Goal: Transaction & Acquisition: Download file/media

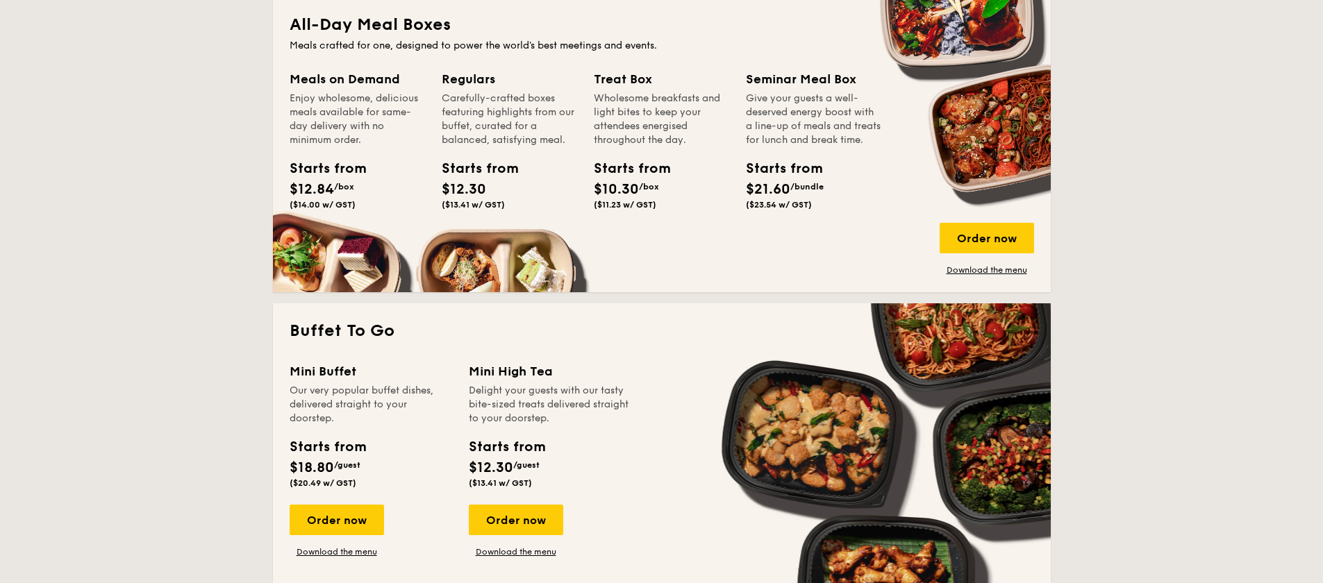
scroll to position [946, 0]
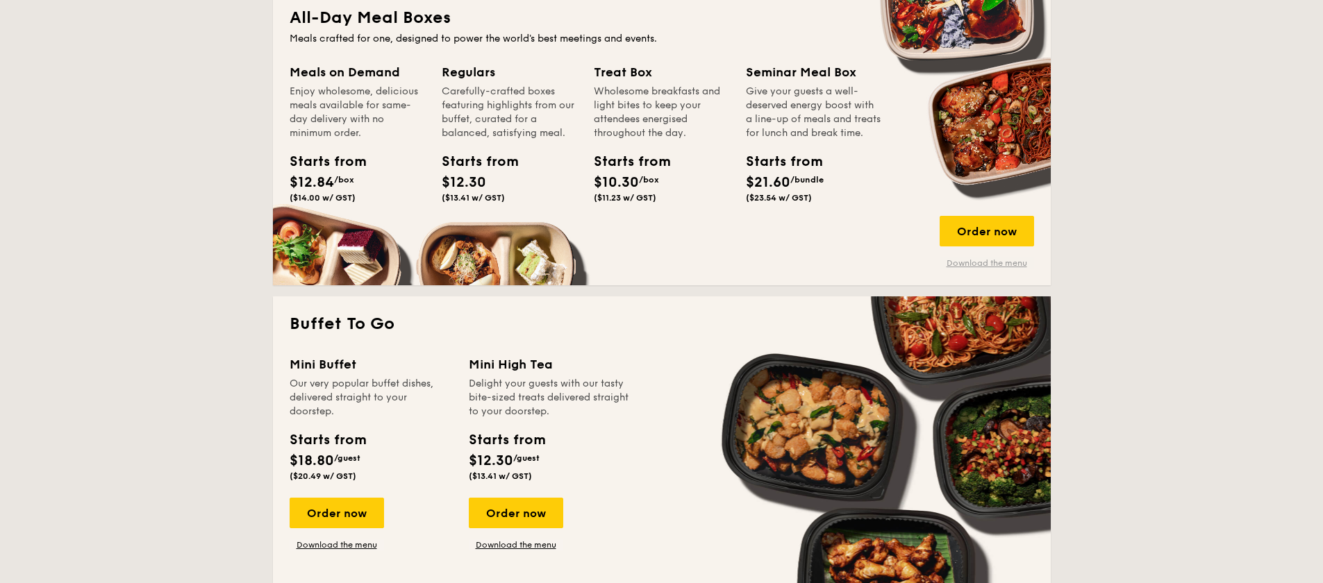
click at [986, 262] on link "Download the menu" at bounding box center [987, 263] width 94 height 11
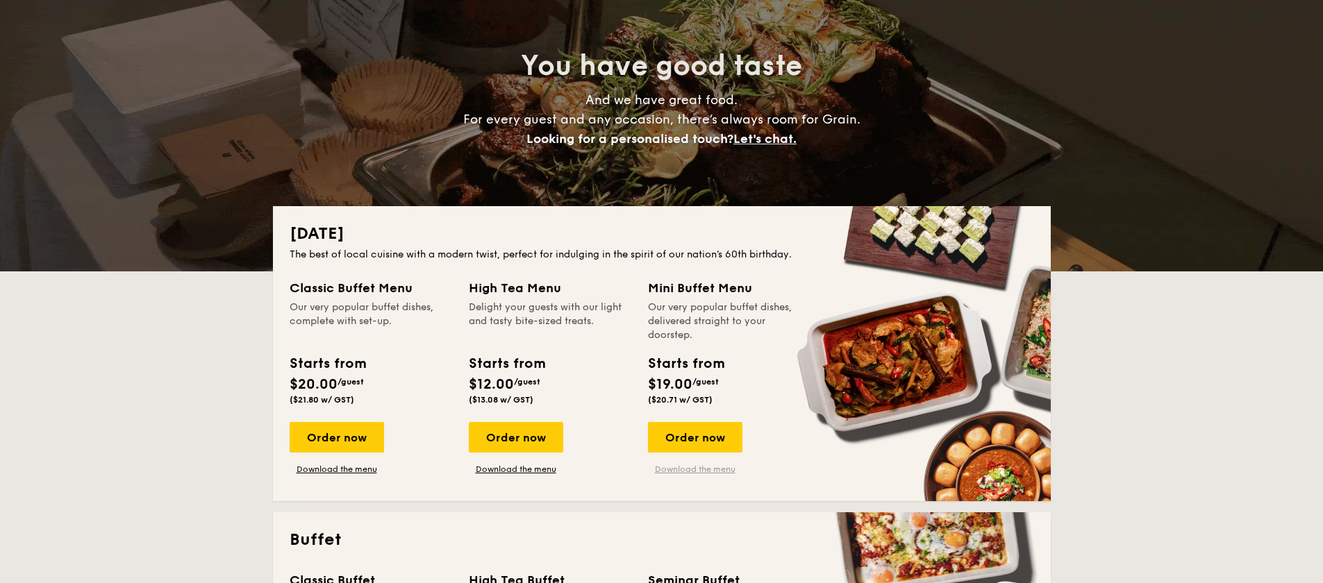
click at [688, 470] on link "Download the menu" at bounding box center [695, 469] width 94 height 11
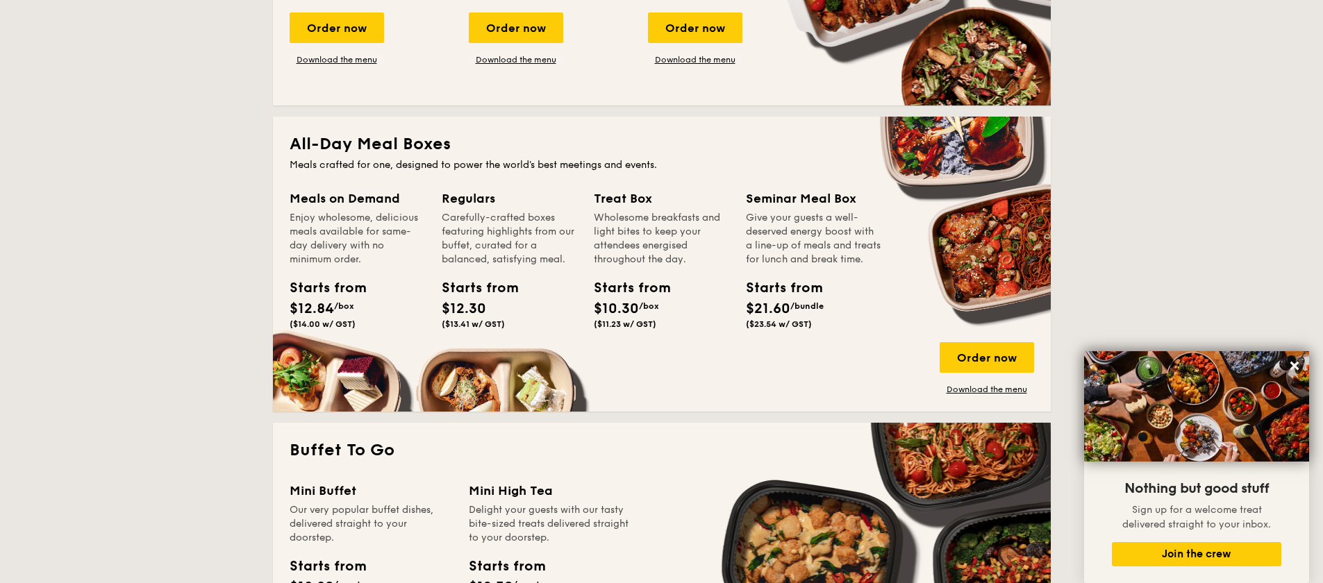
scroll to position [998, 0]
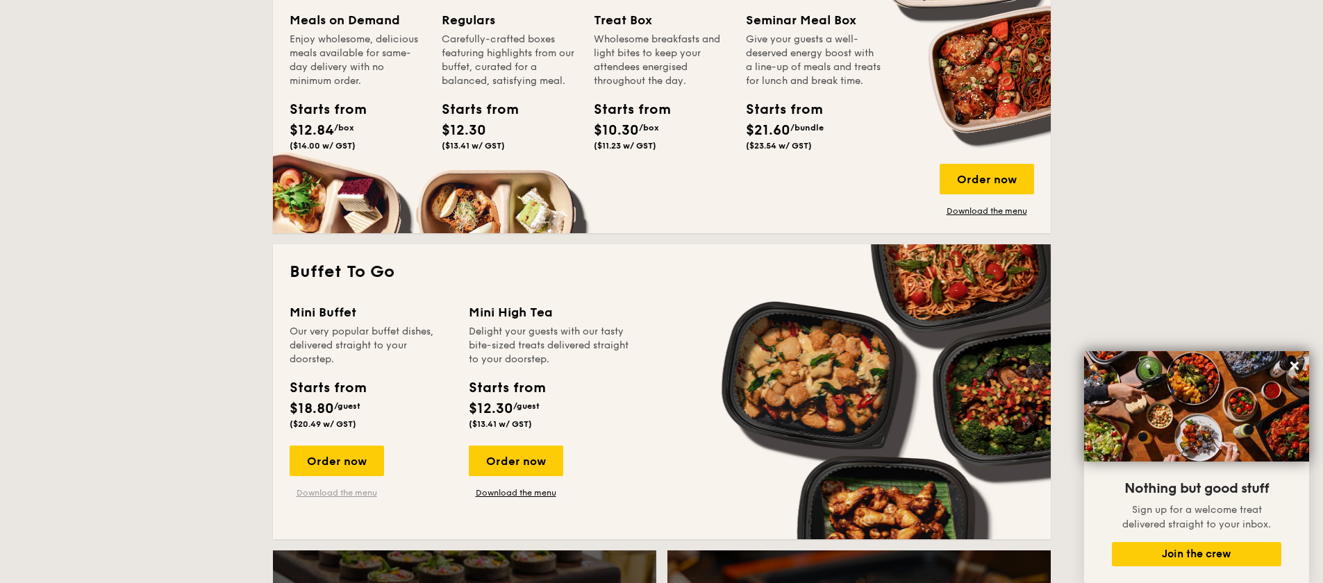
click at [352, 489] on link "Download the menu" at bounding box center [337, 493] width 94 height 11
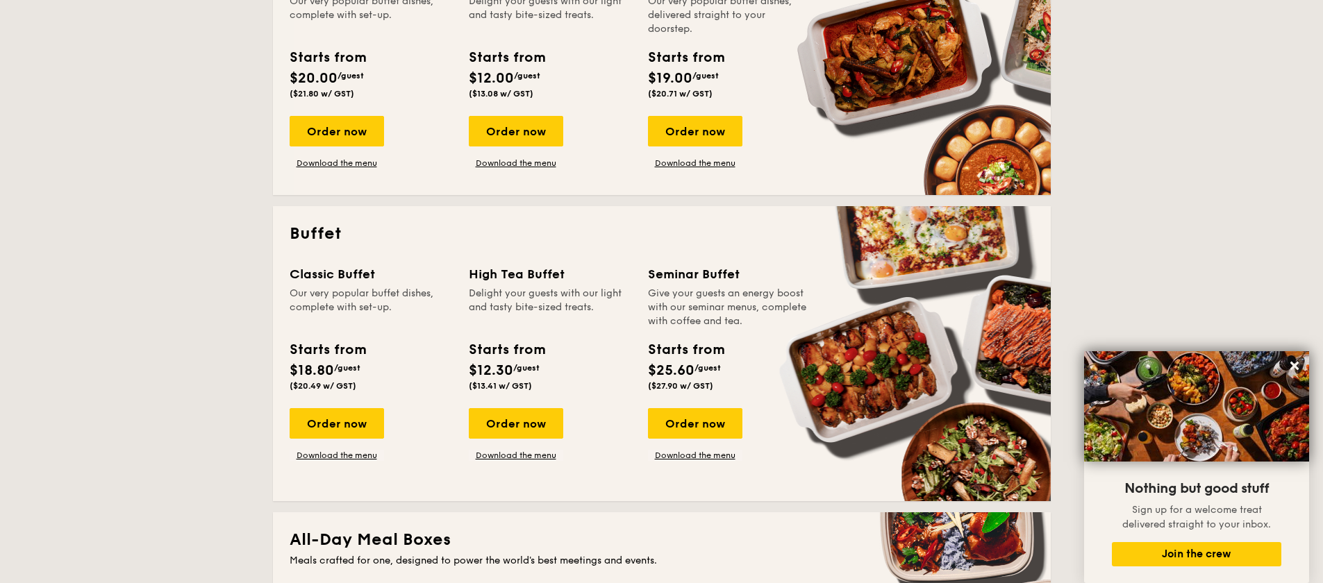
scroll to position [453, 0]
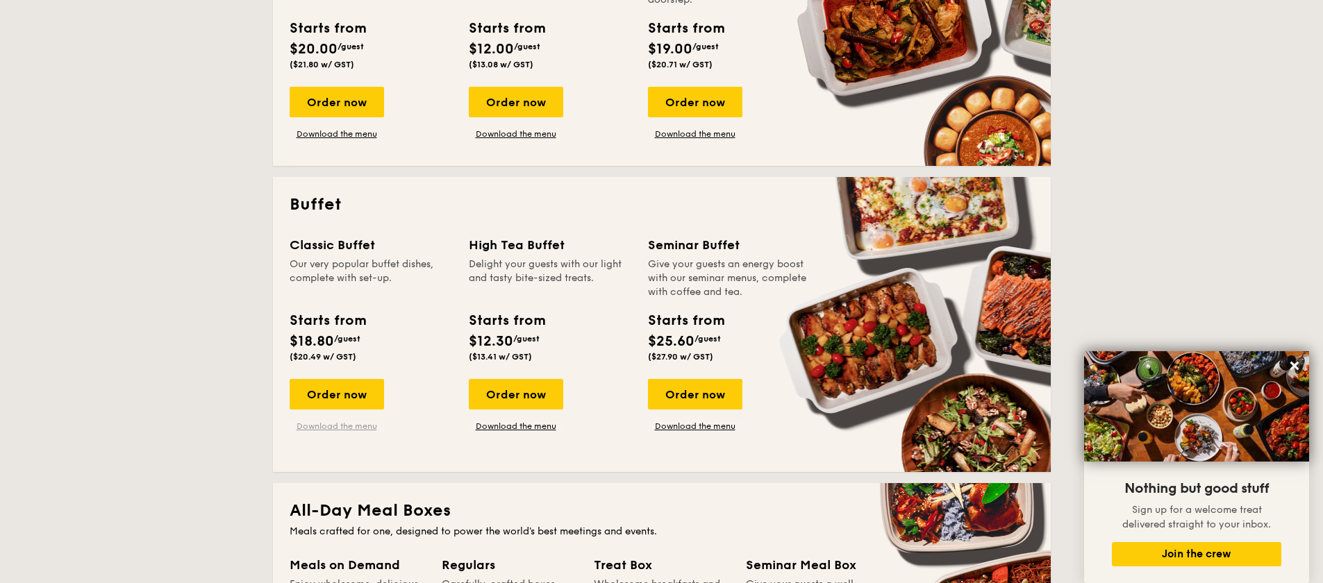
click at [350, 426] on link "Download the menu" at bounding box center [337, 426] width 94 height 11
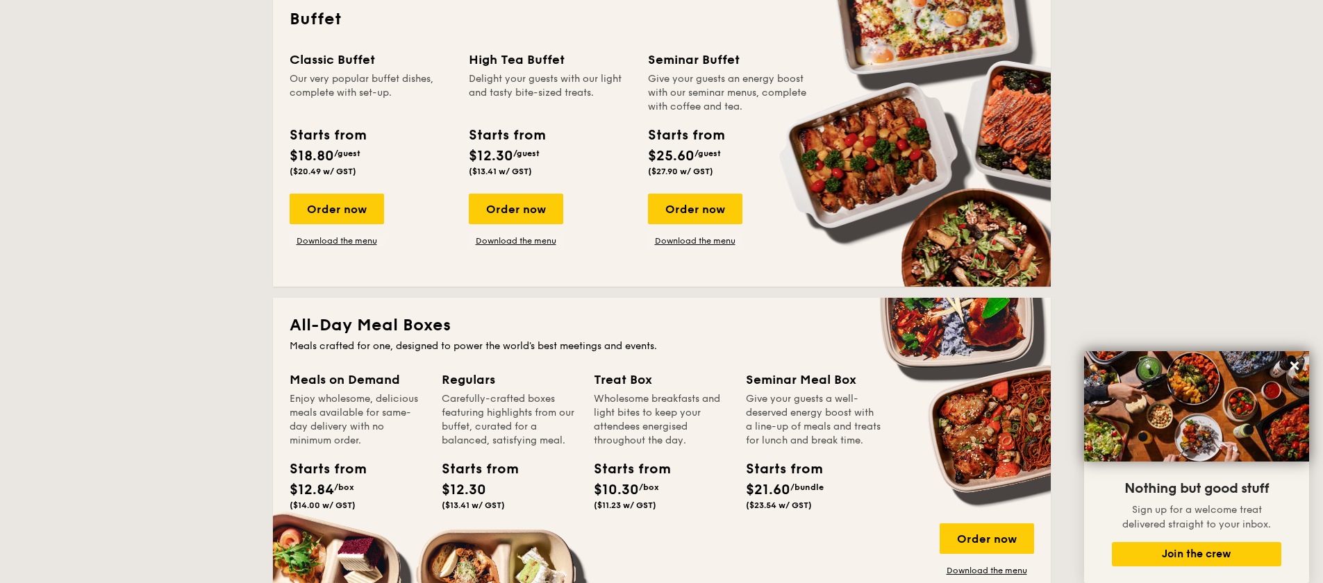
scroll to position [786, 0]
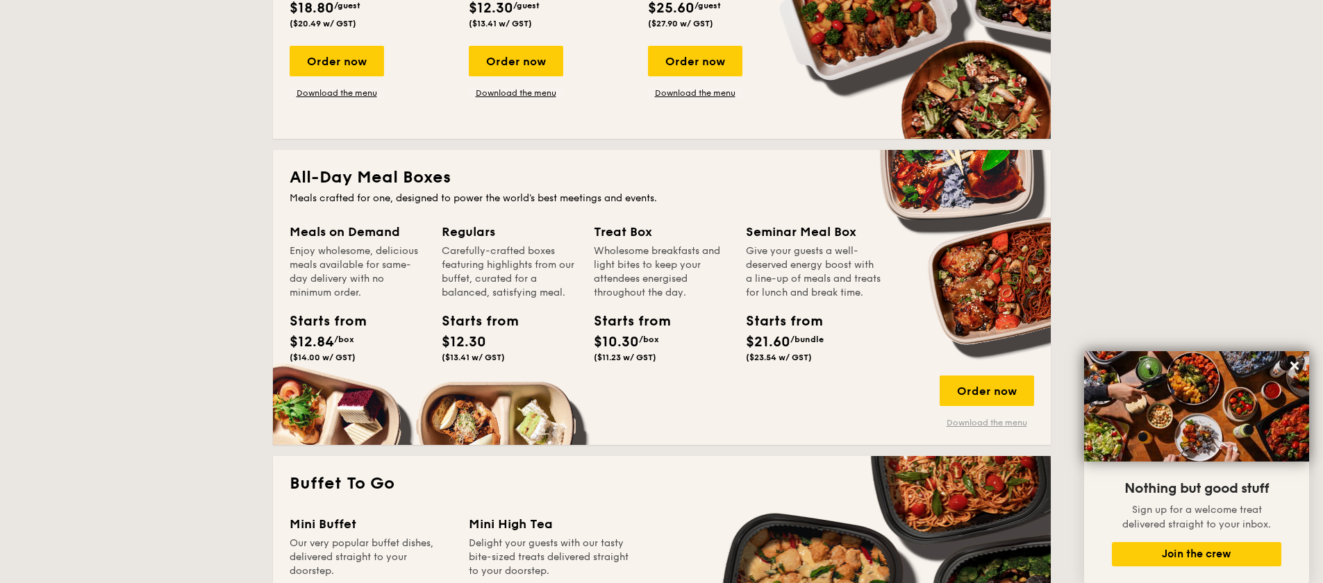
click at [978, 420] on link "Download the menu" at bounding box center [987, 422] width 94 height 11
